Goal: Share content: Share content

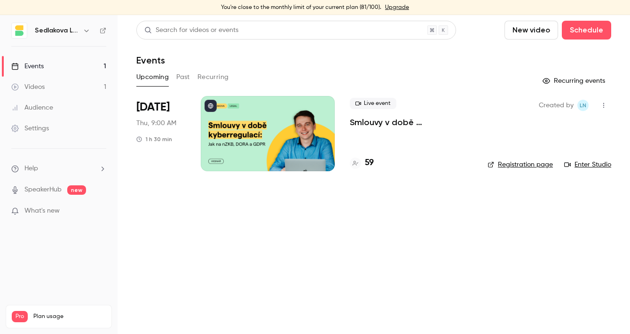
click at [187, 78] on button "Past" at bounding box center [183, 77] width 14 height 15
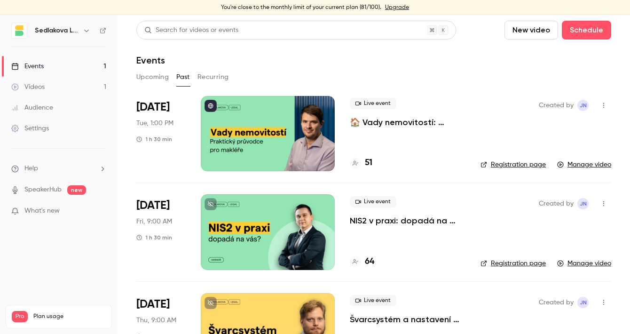
click at [593, 163] on link "Manage video" at bounding box center [584, 164] width 54 height 9
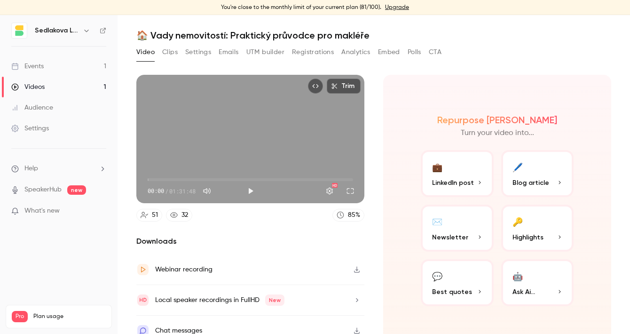
scroll to position [22, 0]
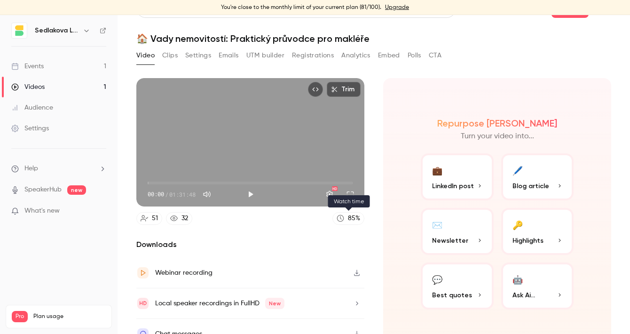
click at [351, 218] on div "85 %" at bounding box center [354, 218] width 12 height 10
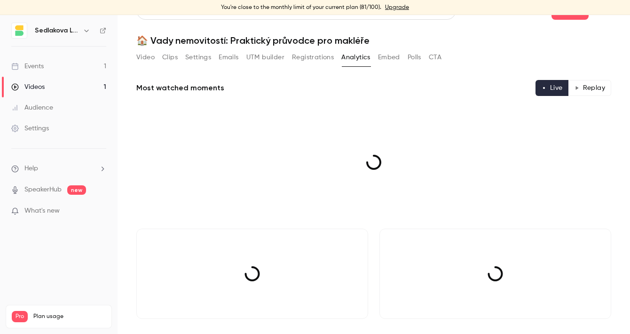
scroll to position [20, 0]
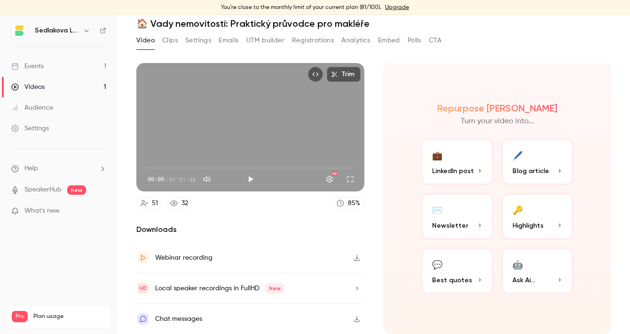
scroll to position [37, 0]
click at [358, 257] on icon "button" at bounding box center [357, 257] width 8 height 7
click at [169, 42] on button "Clips" at bounding box center [170, 40] width 16 height 15
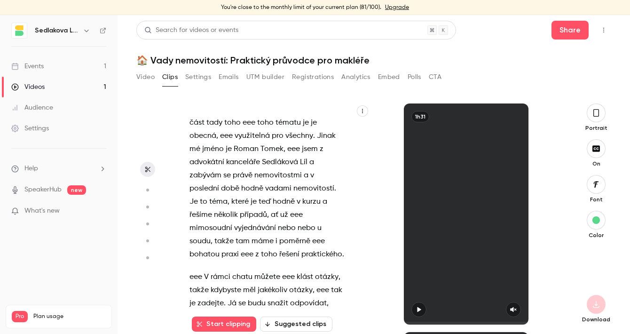
scroll to position [162, 0]
click at [420, 309] on icon "button" at bounding box center [419, 309] width 4 height 5
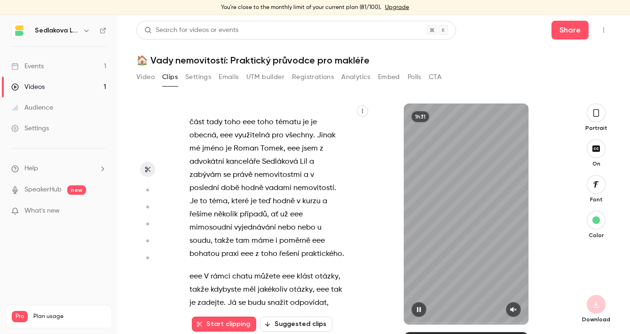
scroll to position [0, 0]
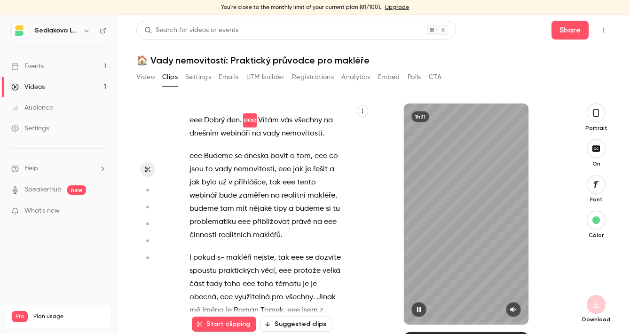
click at [420, 309] on icon "button" at bounding box center [419, 309] width 4 height 5
type input "***"
click at [154, 76] on button "Video" at bounding box center [145, 77] width 18 height 15
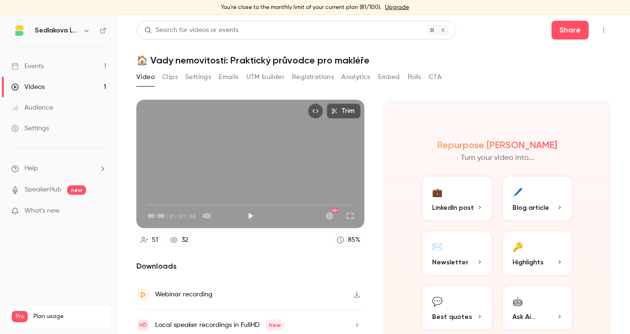
click at [340, 111] on button "Trim" at bounding box center [344, 110] width 34 height 15
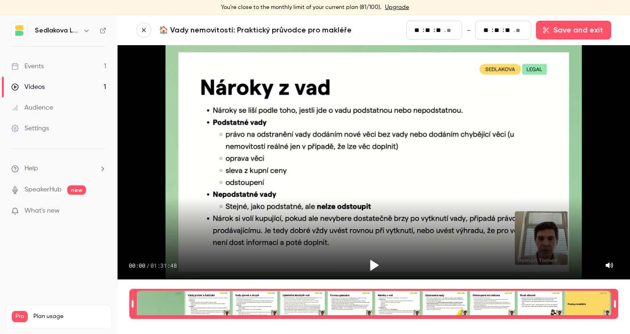
click at [144, 31] on icon "button" at bounding box center [143, 30] width 7 height 7
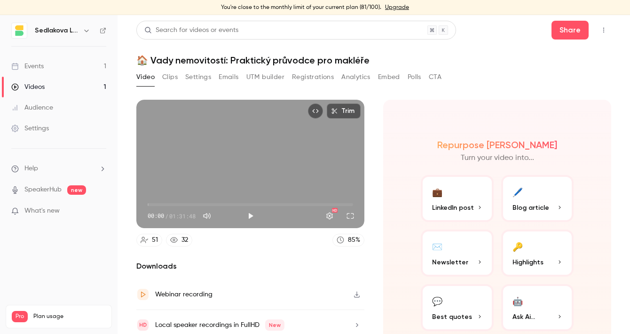
click at [47, 110] on div "Audience" at bounding box center [32, 107] width 42 height 9
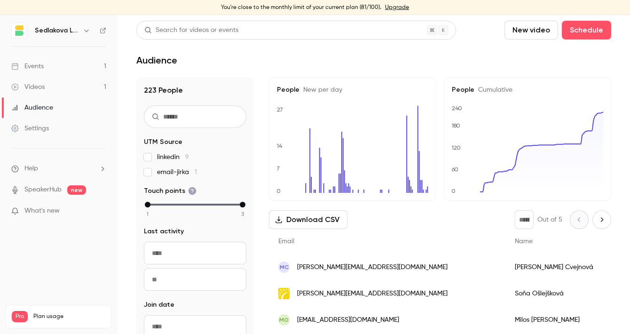
click at [47, 130] on div "Settings" at bounding box center [30, 128] width 38 height 9
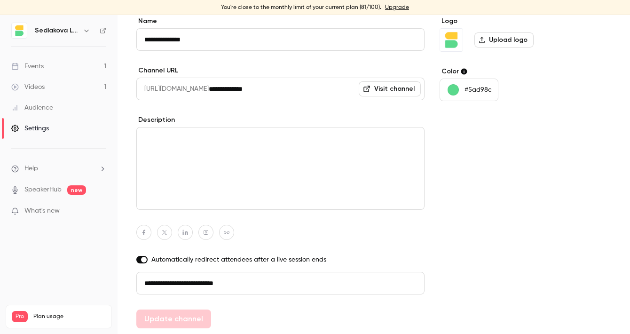
click at [37, 86] on div "Videos" at bounding box center [27, 86] width 33 height 9
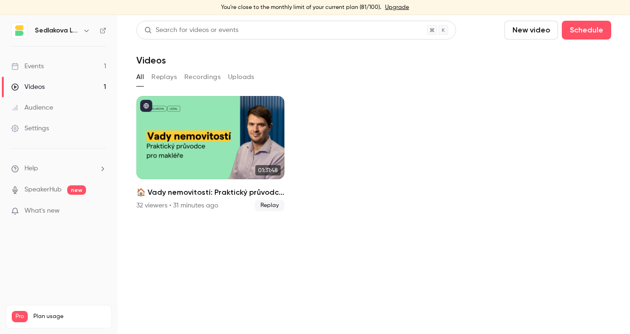
click at [206, 83] on button "Recordings" at bounding box center [202, 77] width 36 height 15
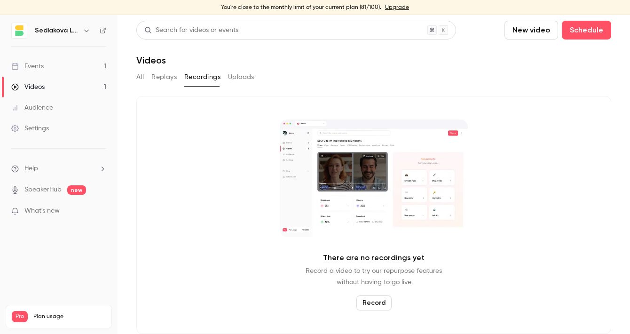
click at [163, 82] on button "Replays" at bounding box center [163, 77] width 25 height 15
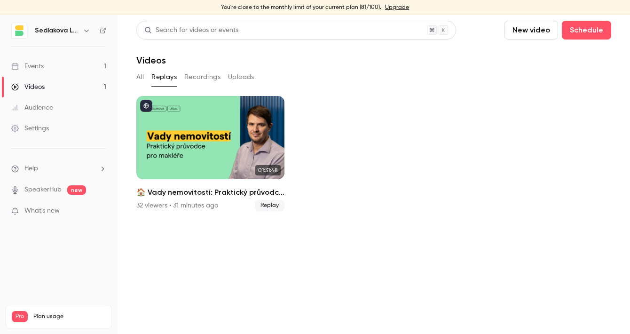
click at [237, 74] on button "Uploads" at bounding box center [241, 77] width 26 height 15
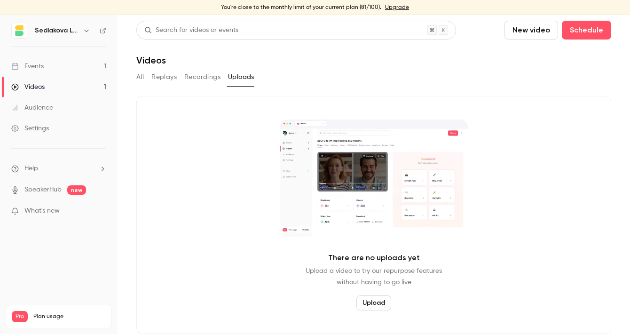
click at [140, 77] on button "All" at bounding box center [140, 77] width 8 height 15
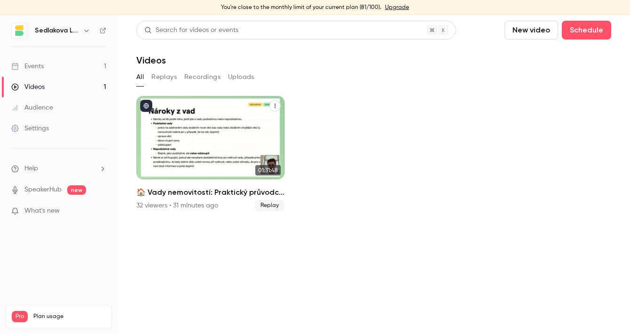
click at [276, 107] on icon "🏠 Vady nemovitostí: Praktický průvodce pro makléře" at bounding box center [275, 106] width 6 height 6
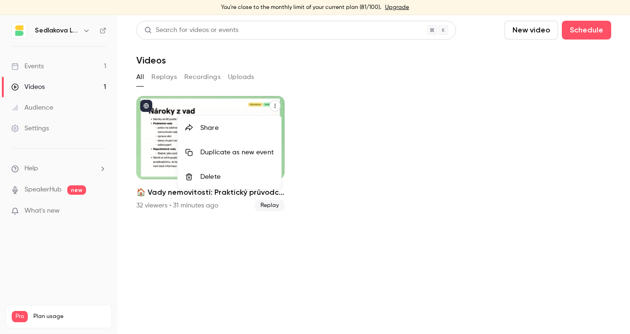
click at [257, 127] on div "Share" at bounding box center [236, 127] width 73 height 9
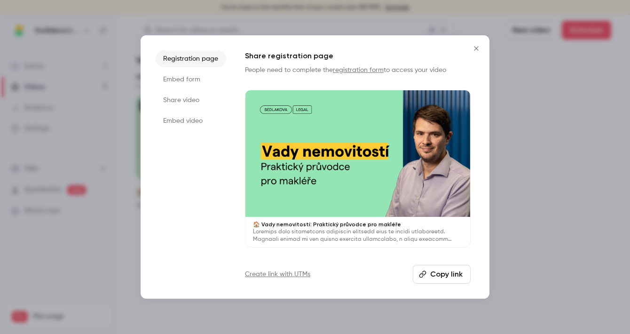
click at [201, 88] on ul "Registration page Embed form Share video Embed video" at bounding box center [191, 166] width 70 height 233
click at [193, 79] on li "Embed form" at bounding box center [191, 79] width 70 height 17
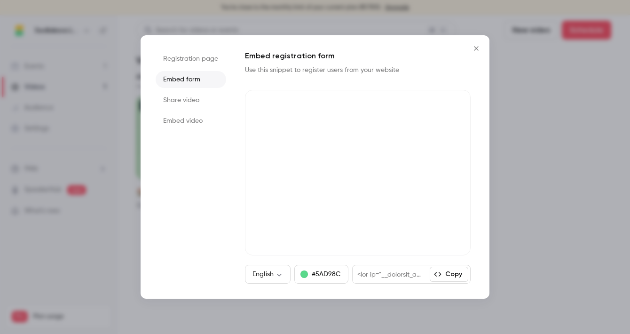
click at [192, 96] on li "Share video" at bounding box center [191, 100] width 70 height 17
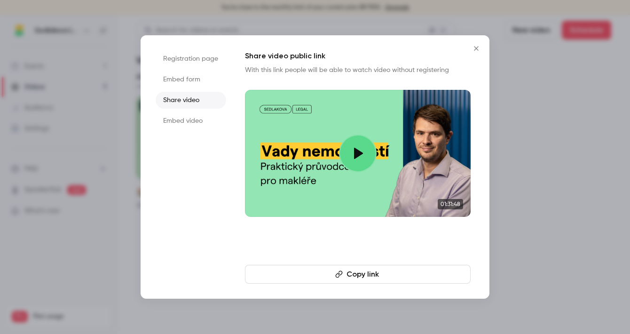
click at [381, 273] on button "Copy link" at bounding box center [358, 273] width 226 height 19
click at [524, 189] on div at bounding box center [315, 167] width 630 height 334
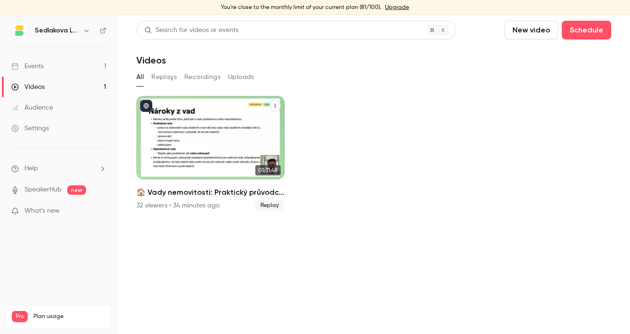
click at [275, 107] on icon "🏠 Vady nemovitostí: Praktický průvodce pro makléře" at bounding box center [275, 106] width 6 height 6
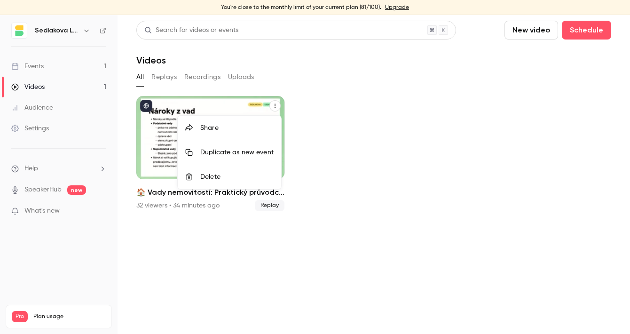
click at [245, 134] on li "Share" at bounding box center [229, 128] width 103 height 24
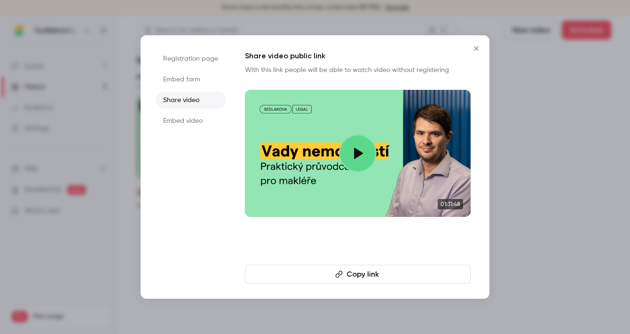
click at [356, 267] on button "Copy link" at bounding box center [358, 273] width 226 height 19
click at [566, 177] on div at bounding box center [315, 167] width 630 height 334
